Goal: Task Accomplishment & Management: Use online tool/utility

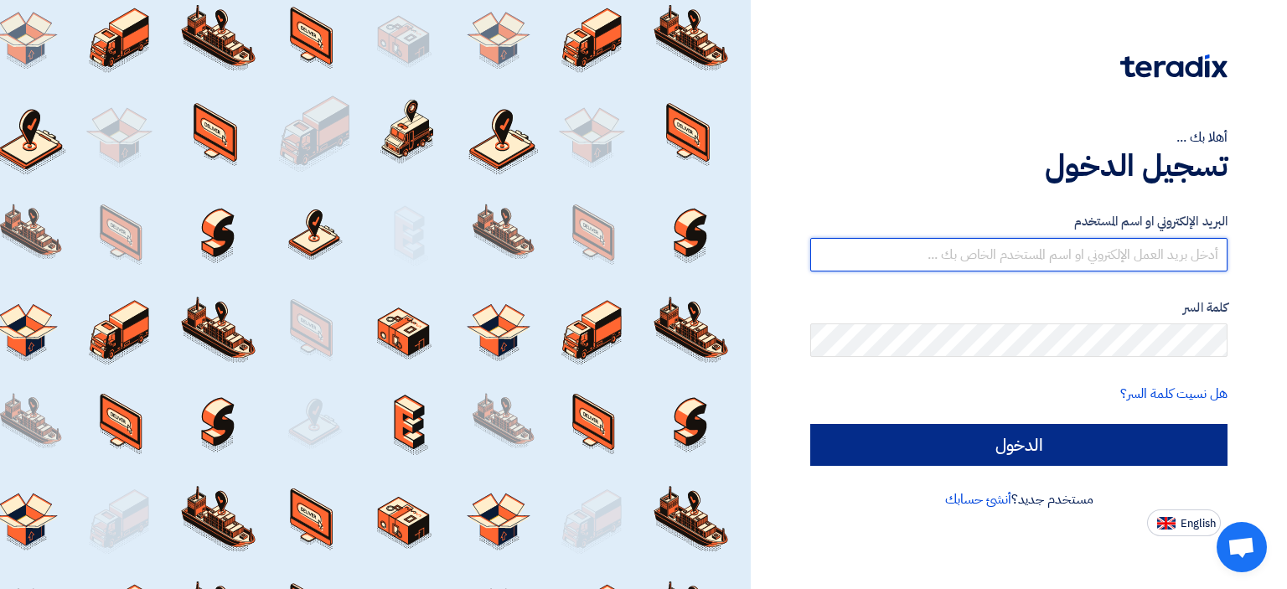
type input "[DOMAIN_NAME][EMAIL_ADDRESS][DOMAIN_NAME]"
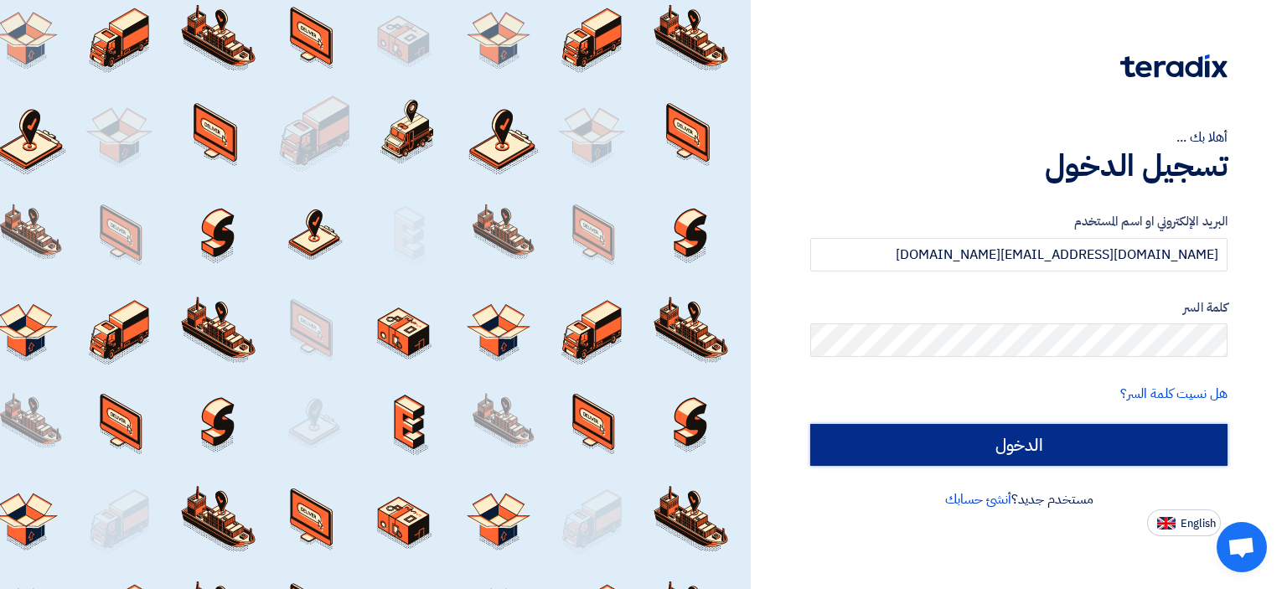
click at [1033, 458] on input "الدخول" at bounding box center [1018, 445] width 417 height 42
click at [1010, 447] on input "الدخول" at bounding box center [1018, 445] width 417 height 42
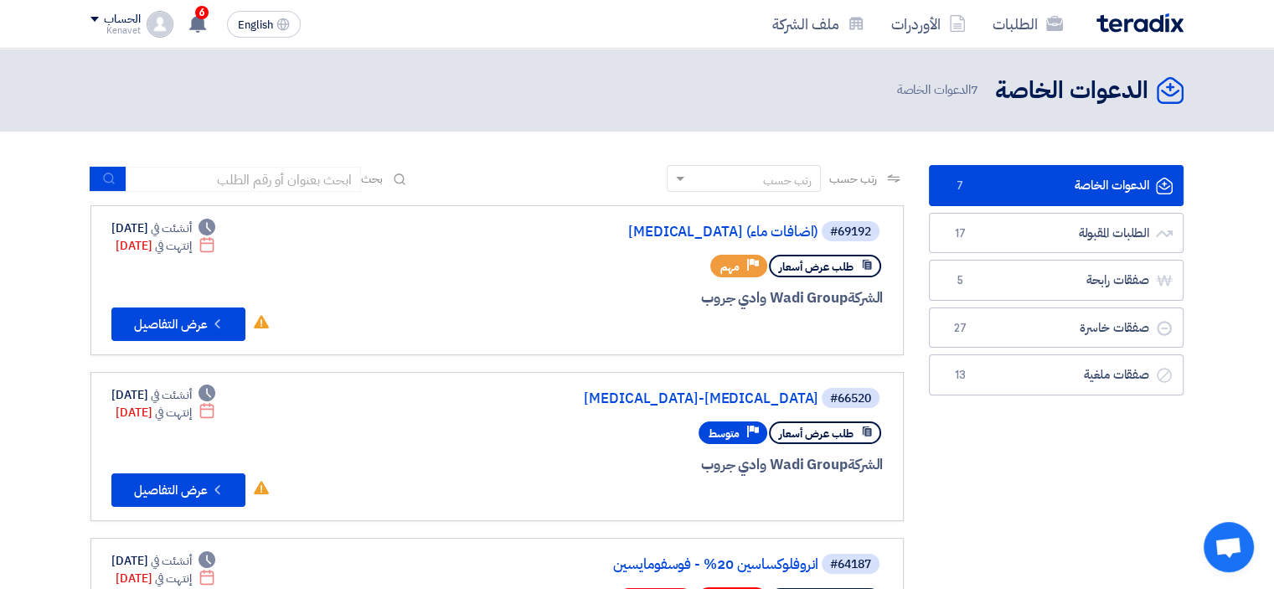
click at [1103, 178] on link "الدعوات الخاصة الدعوات الخاصة 7" at bounding box center [1056, 185] width 255 height 41
click at [1046, 28] on icon at bounding box center [1054, 23] width 17 height 17
click at [1025, 18] on link "الطلبات" at bounding box center [1027, 23] width 97 height 39
